Goal: Information Seeking & Learning: Check status

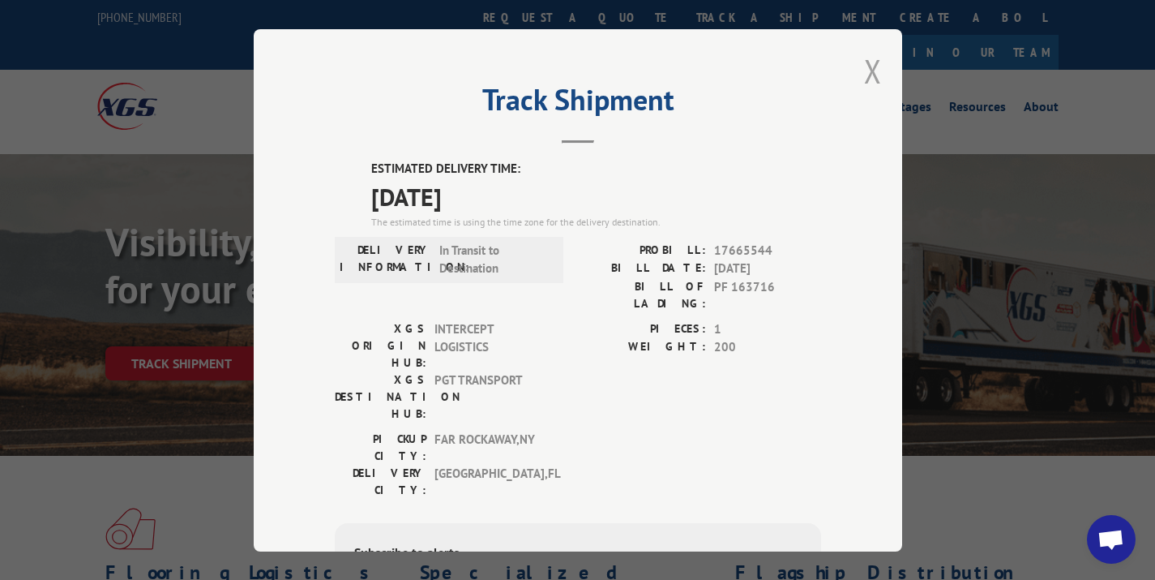
click at [865, 82] on button "Close modal" at bounding box center [873, 70] width 18 height 43
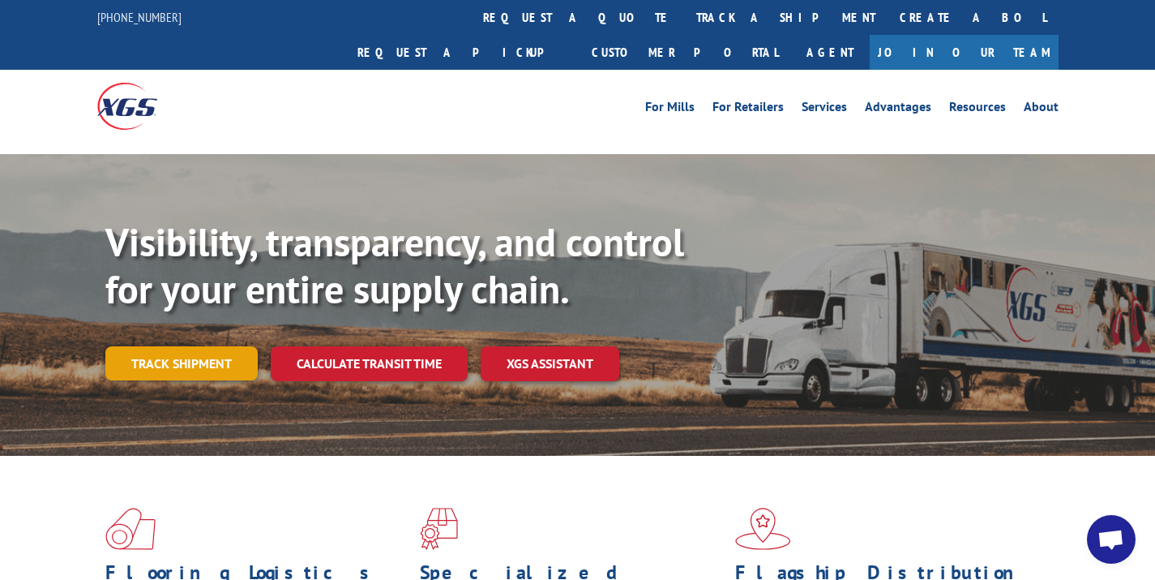
click at [159, 346] on link "Track shipment" at bounding box center [181, 363] width 152 height 34
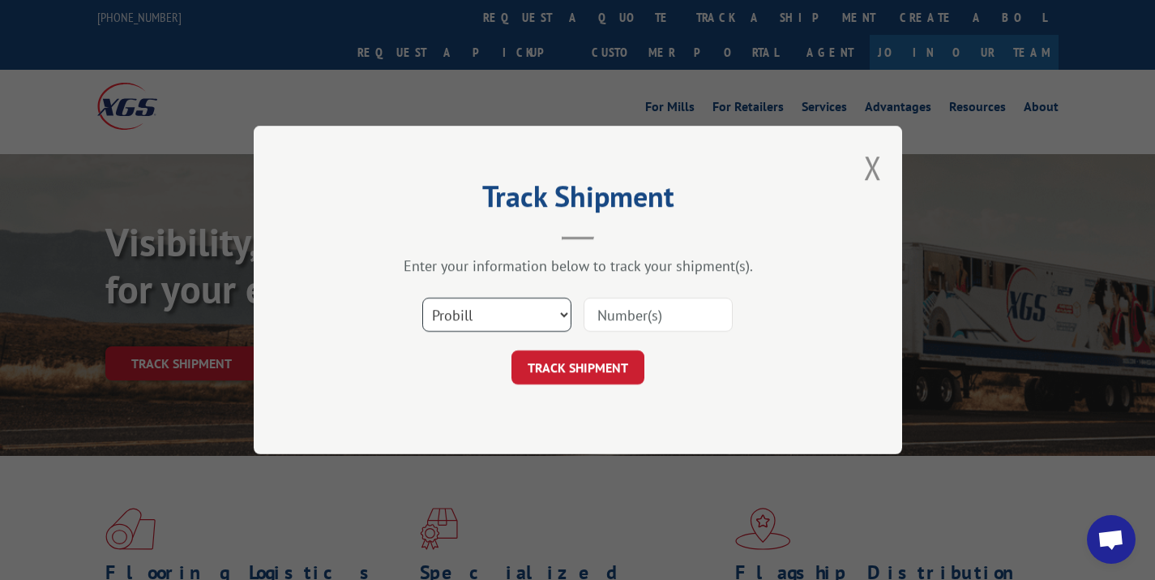
click at [477, 315] on select "Select category... Probill BOL PO" at bounding box center [496, 314] width 149 height 34
select select "bol"
click at [691, 303] on input at bounding box center [658, 314] width 149 height 34
paste input "363005"
type input "363005"
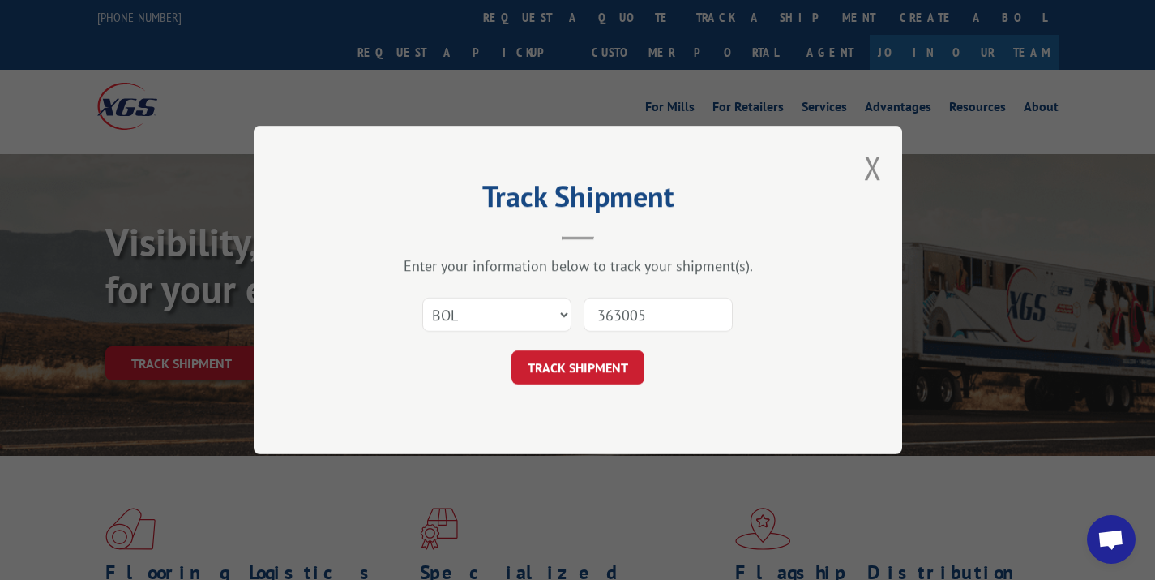
click at [642, 340] on div "Select category... Probill BOL PO 363005" at bounding box center [578, 314] width 486 height 53
click at [625, 351] on button "TRACK SHIPMENT" at bounding box center [577, 367] width 133 height 34
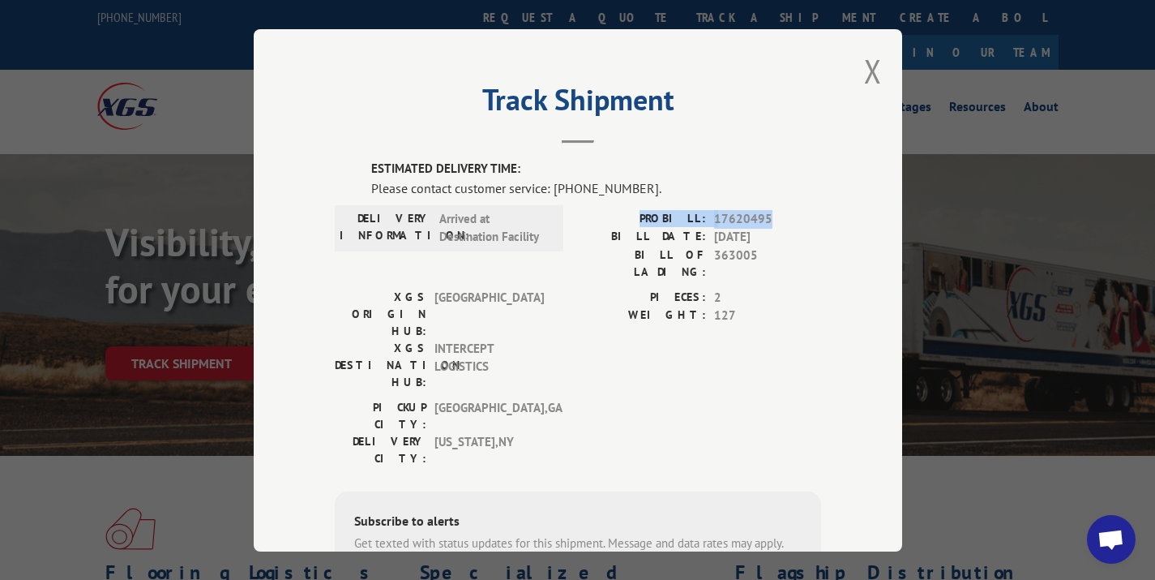
drag, startPoint x: 766, startPoint y: 217, endPoint x: 646, endPoint y: 218, distance: 120.0
click at [646, 218] on div "PROBILL: 17620495" at bounding box center [699, 218] width 243 height 19
copy div "PROBILL: 17620495"
